Goal: Information Seeking & Learning: Learn about a topic

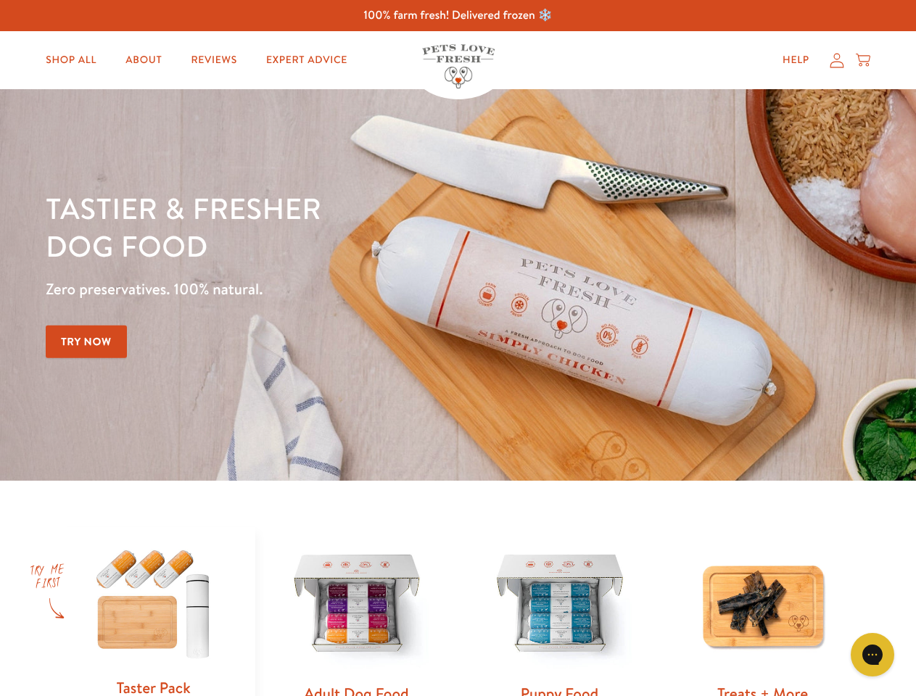
click at [458, 348] on div "Tastier & fresher dog food Zero preservatives. 100% natural. Try Now" at bounding box center [321, 285] width 550 height 192
click at [873, 655] on icon "Gorgias live chat" at bounding box center [872, 655] width 14 height 14
